Goal: Information Seeking & Learning: Check status

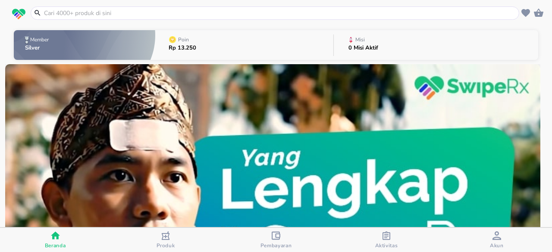
click at [225, 37] on button "Poin Rp 13.250" at bounding box center [244, 45] width 178 height 34
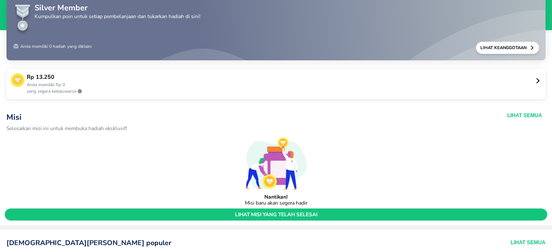
scroll to position [28, 0]
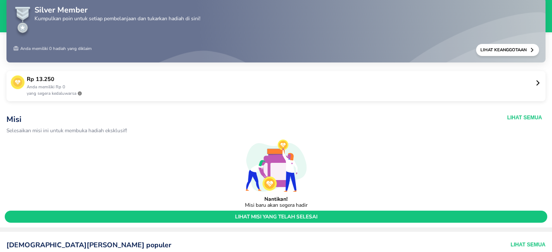
click at [499, 93] on p "yang segera kedaluwarsa" at bounding box center [281, 94] width 508 height 6
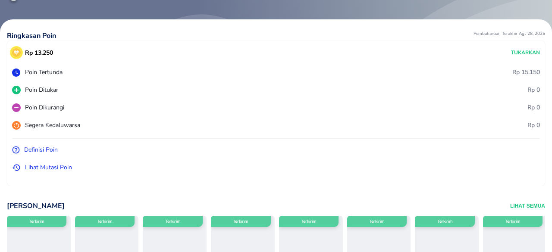
scroll to position [46, 0]
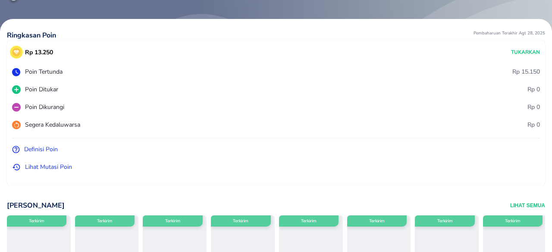
click at [47, 167] on p "Lihat Mutasi Poin" at bounding box center [48, 167] width 47 height 9
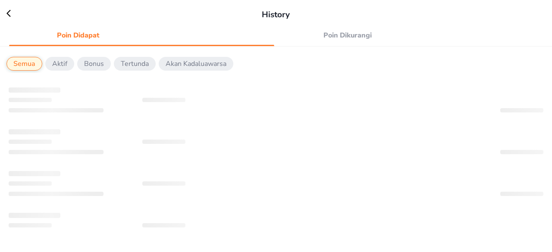
click at [349, 34] on span "Poin Dikurangi" at bounding box center [348, 35] width 128 height 12
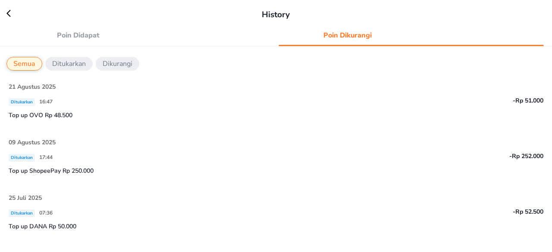
click at [7, 16] on icon at bounding box center [12, 13] width 13 height 9
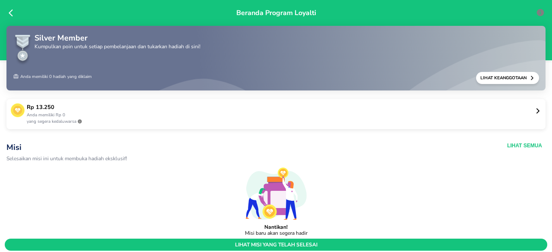
click at [11, 11] on icon at bounding box center [11, 12] width 4 height 7
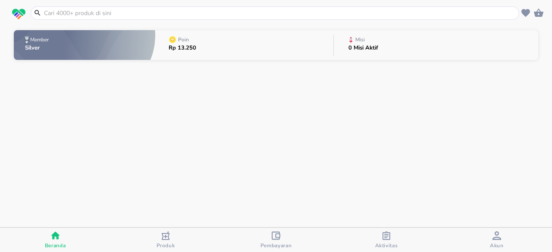
click at [125, 14] on input "text" at bounding box center [280, 13] width 474 height 9
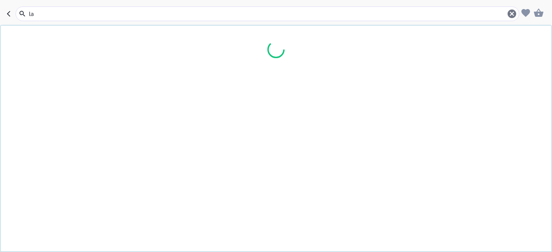
type input "l"
type input "f"
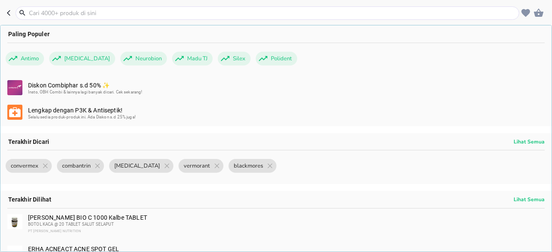
click at [8, 14] on icon "button" at bounding box center [10, 12] width 7 height 7
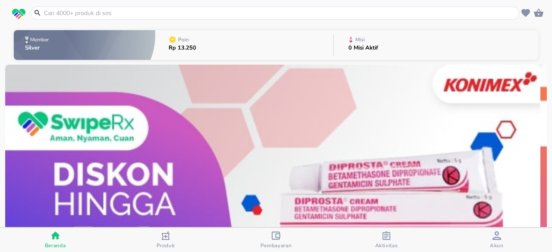
click at [79, 14] on input "text" at bounding box center [280, 13] width 474 height 9
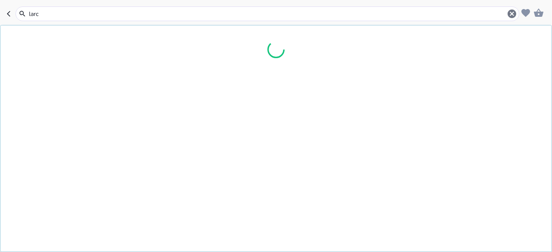
type input "[PERSON_NAME]"
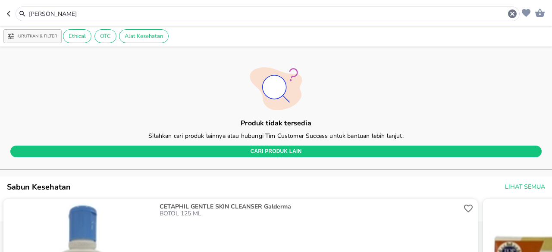
click at [79, 14] on input "[PERSON_NAME]" at bounding box center [267, 13] width 479 height 9
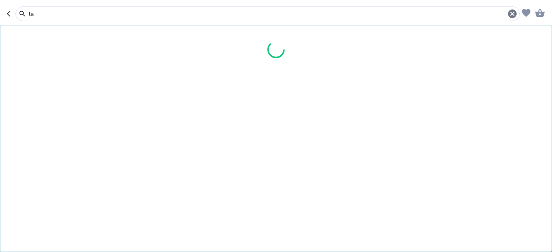
type input "l"
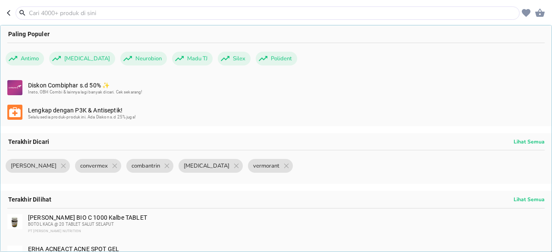
click at [7, 11] on icon "button" at bounding box center [10, 12] width 7 height 7
type input "[PERSON_NAME]"
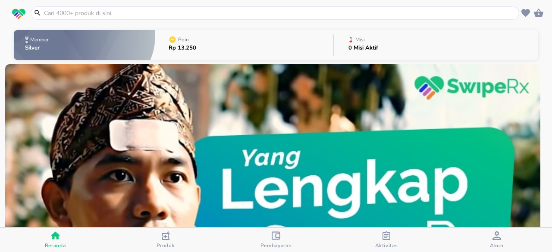
click at [391, 239] on div "Aktivitas" at bounding box center [386, 241] width 23 height 18
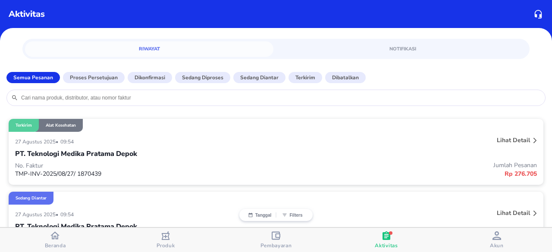
click at [53, 241] on div "button" at bounding box center [54, 236] width 9 height 11
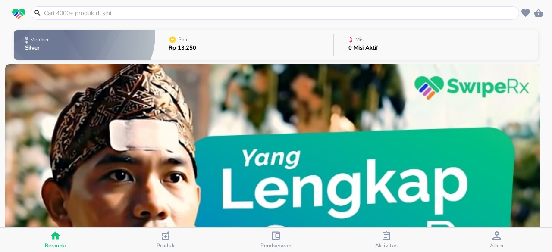
click at [267, 36] on button "Poin Rp 13.250" at bounding box center [244, 45] width 178 height 34
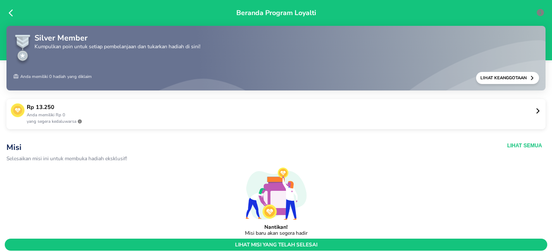
click at [493, 111] on p "Rp 13.250" at bounding box center [281, 108] width 508 height 9
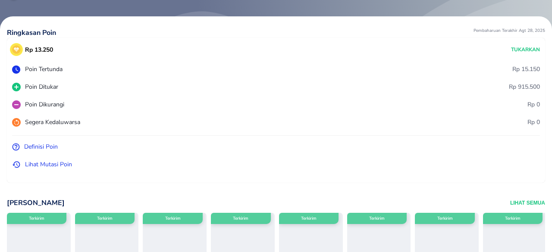
scroll to position [64, 0]
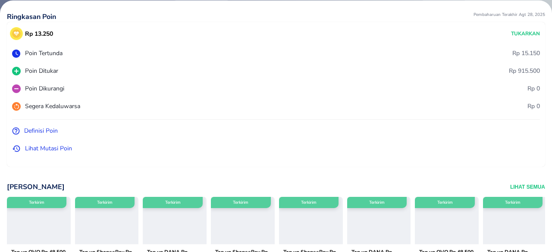
click at [56, 150] on p "Lihat Mutasi Poin" at bounding box center [48, 148] width 47 height 9
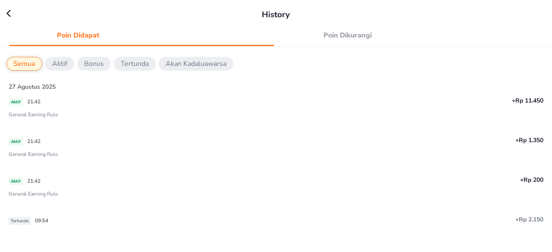
click at [337, 34] on span "Poin Dikurangi" at bounding box center [348, 35] width 128 height 12
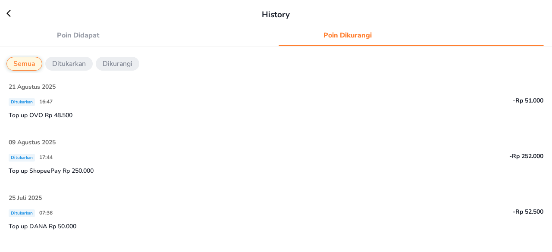
click at [12, 11] on icon at bounding box center [12, 13] width 13 height 9
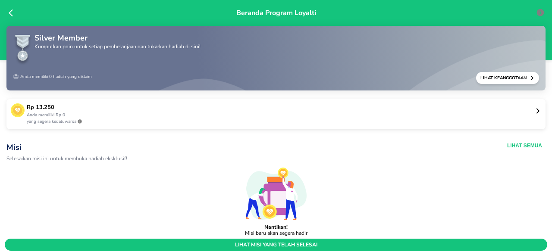
click at [8, 13] on div "Beranda Program Loyalti" at bounding box center [276, 30] width 552 height 60
click at [14, 13] on icon at bounding box center [13, 13] width 9 height 9
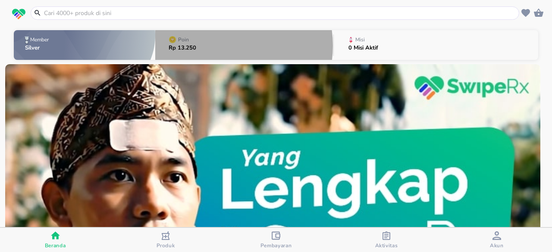
click at [219, 46] on button "Poin Rp 13.250" at bounding box center [244, 45] width 178 height 34
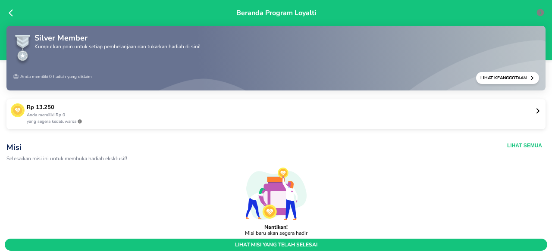
click at [527, 113] on p "Anda memiliki Rp 0" at bounding box center [281, 115] width 508 height 6
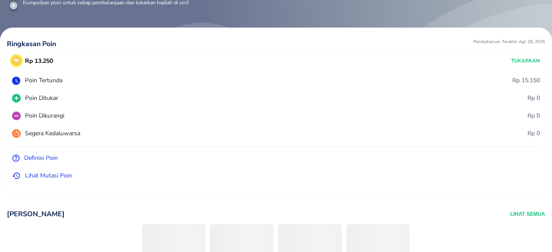
scroll to position [86, 0]
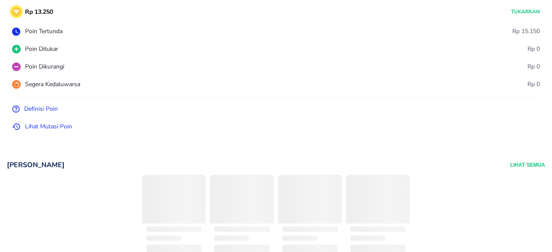
click at [51, 124] on p "Lihat Mutasi Poin" at bounding box center [48, 126] width 47 height 9
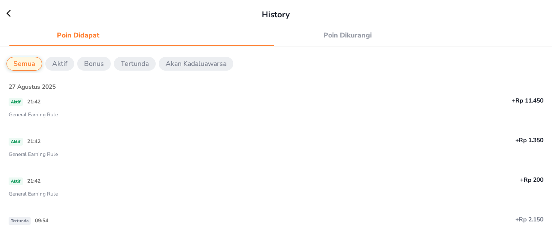
click at [348, 34] on span "Poin Dikurangi" at bounding box center [348, 35] width 128 height 12
